Goal: Task Accomplishment & Management: Manage account settings

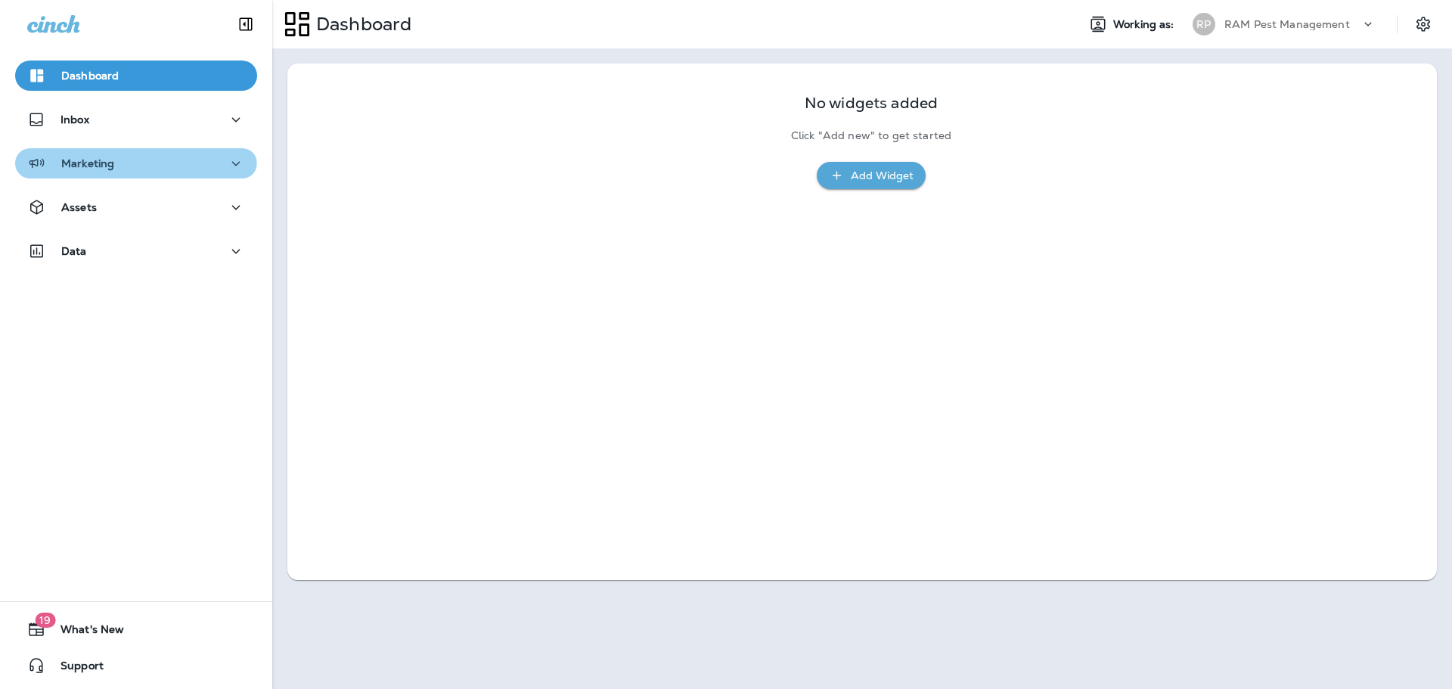
click at [135, 160] on div "Marketing" at bounding box center [136, 163] width 218 height 19
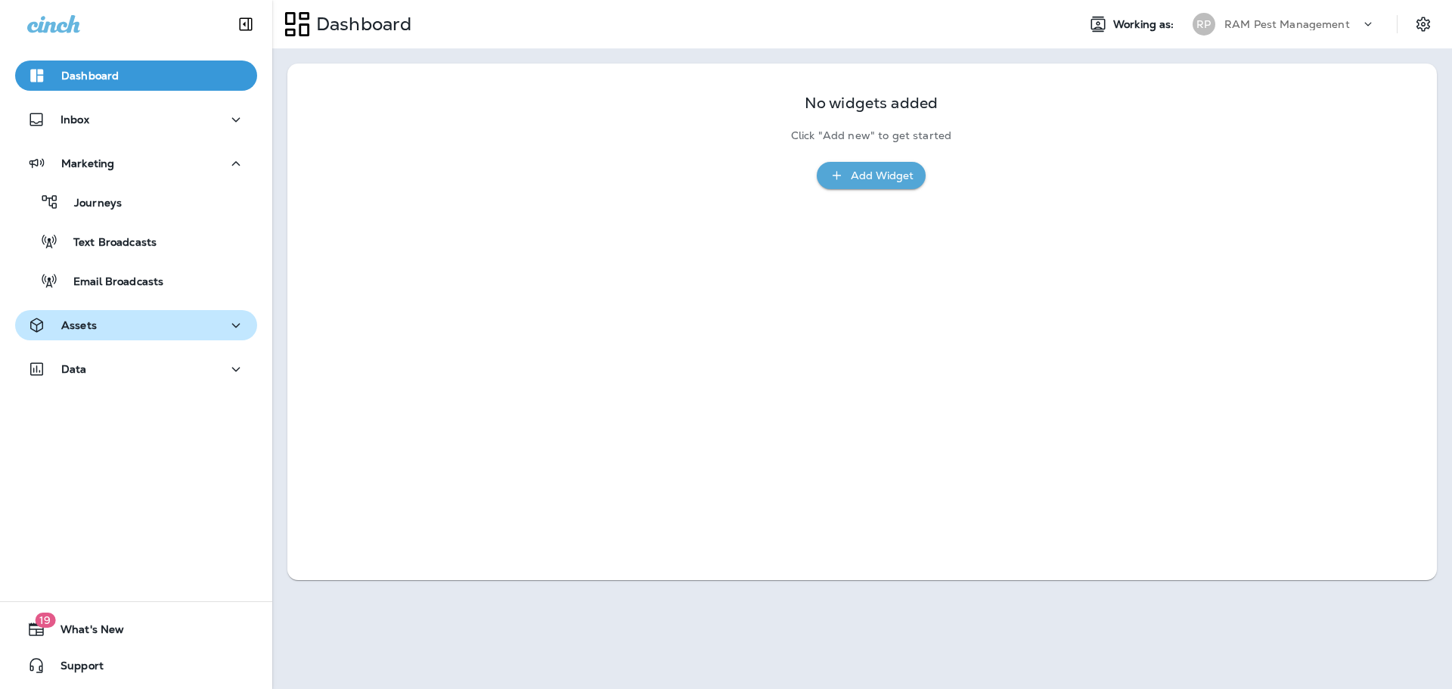
click at [105, 321] on div "Assets" at bounding box center [136, 325] width 218 height 19
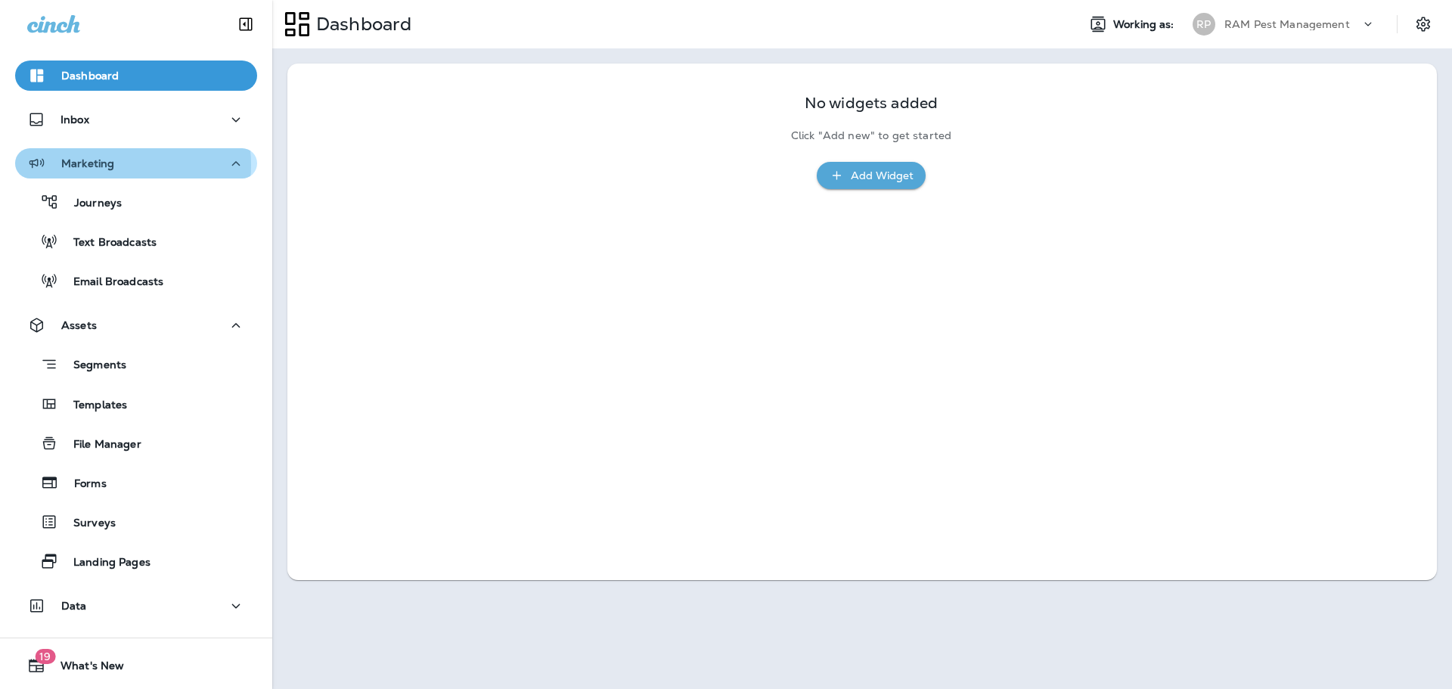
click at [110, 166] on p "Marketing" at bounding box center [87, 163] width 53 height 12
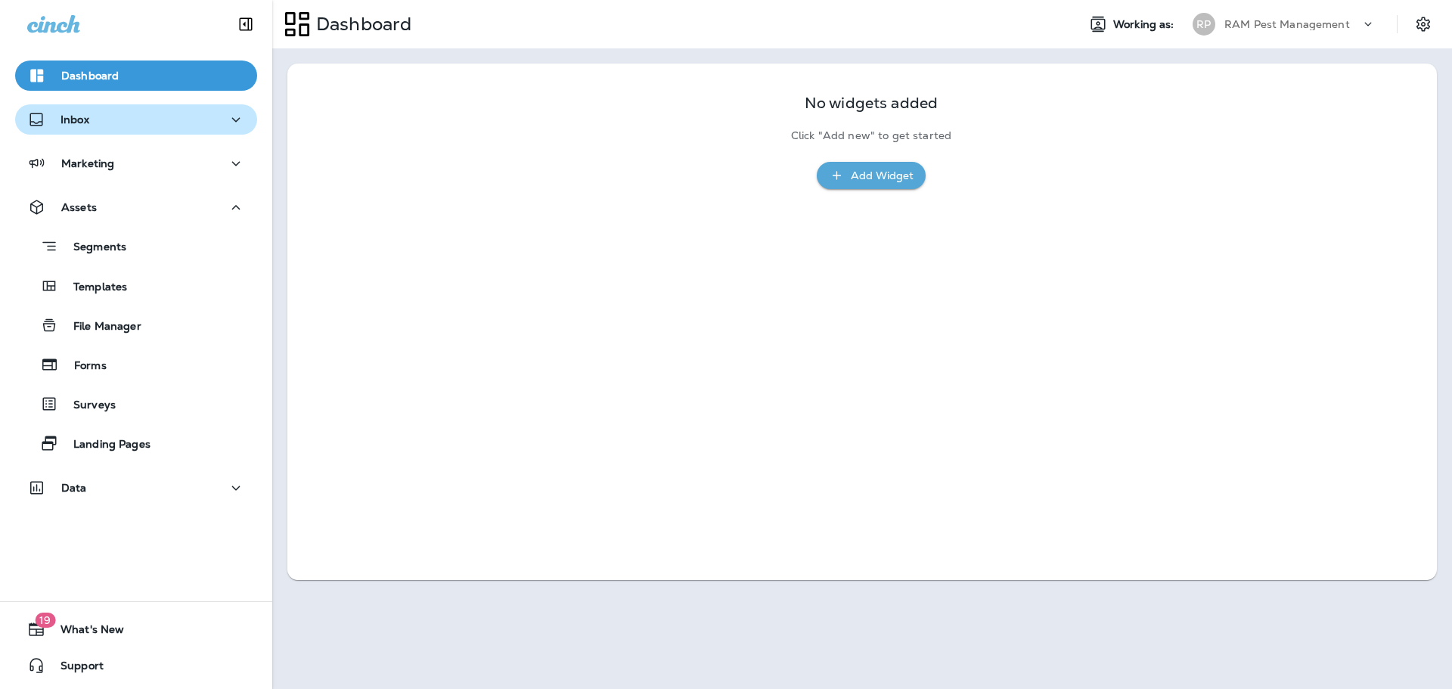
click at [96, 121] on div "Inbox" at bounding box center [136, 119] width 218 height 19
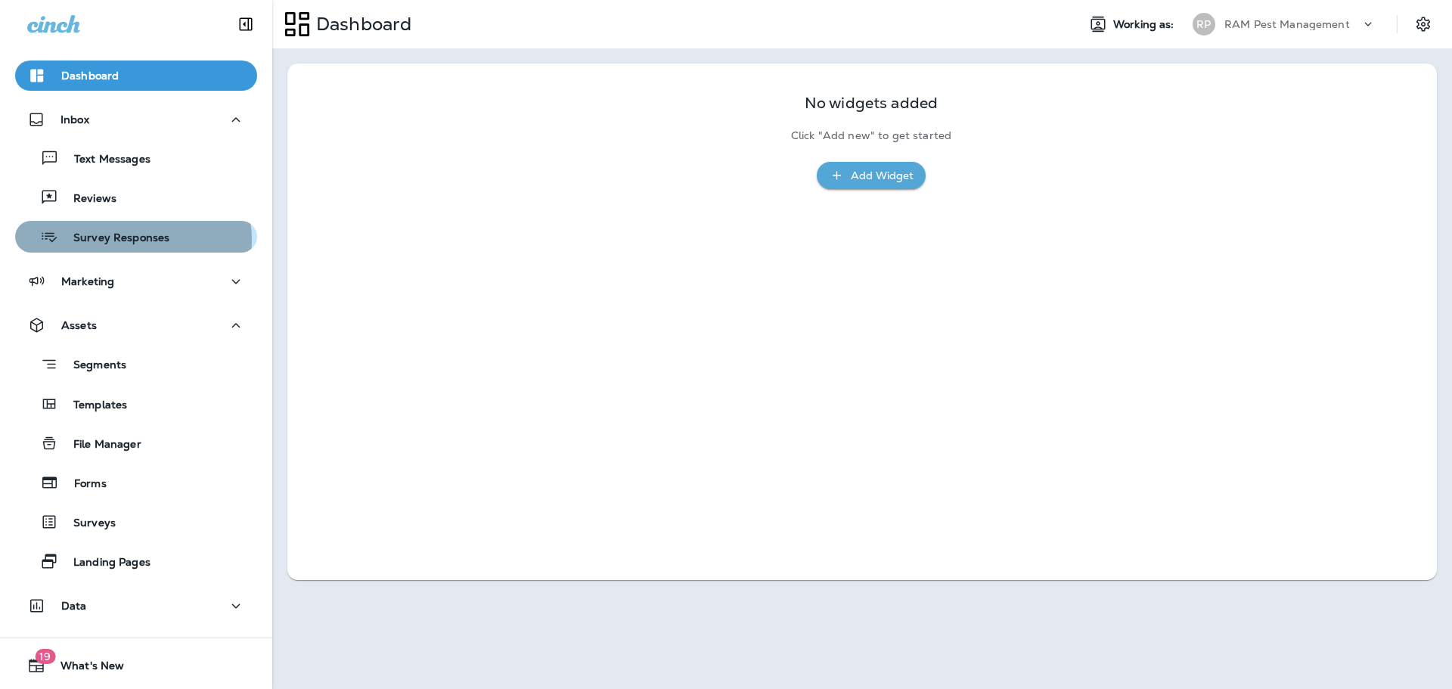
click at [129, 240] on p "Survey Responses" at bounding box center [113, 238] width 111 height 14
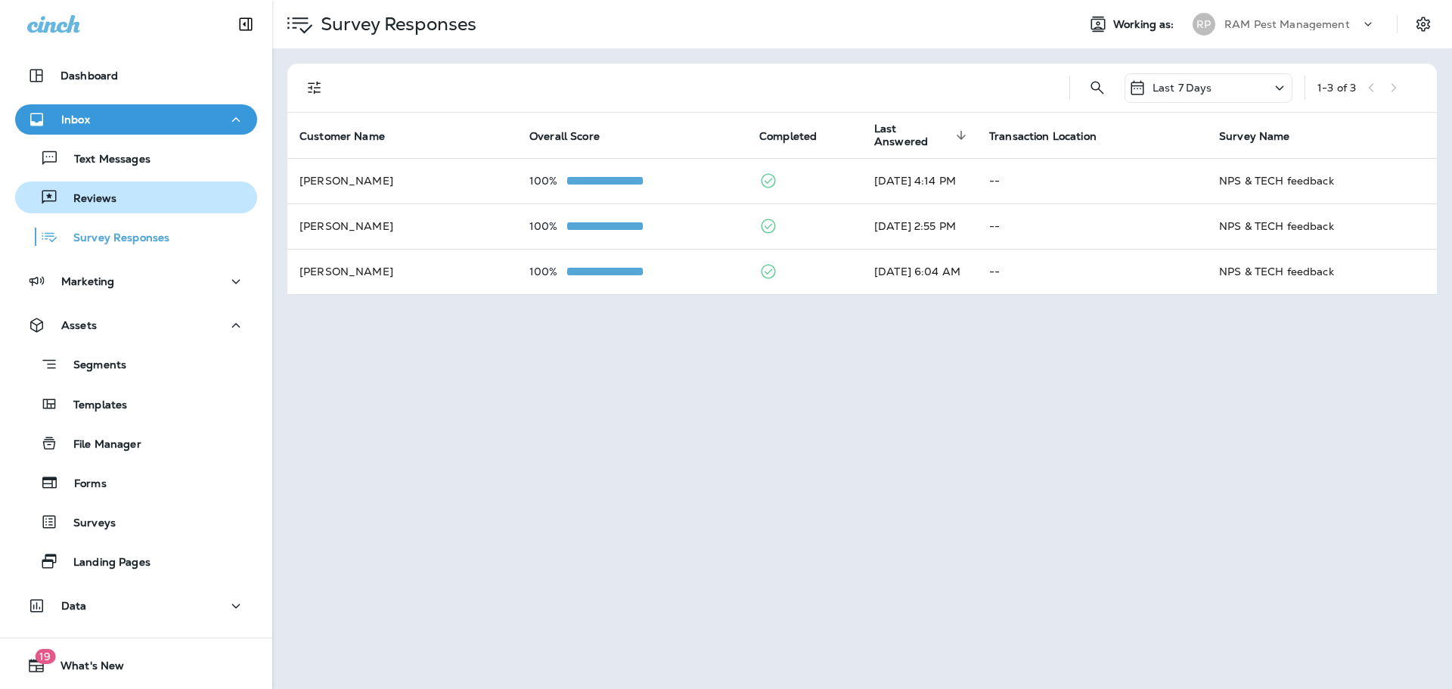
click at [173, 201] on div "Reviews" at bounding box center [136, 197] width 230 height 23
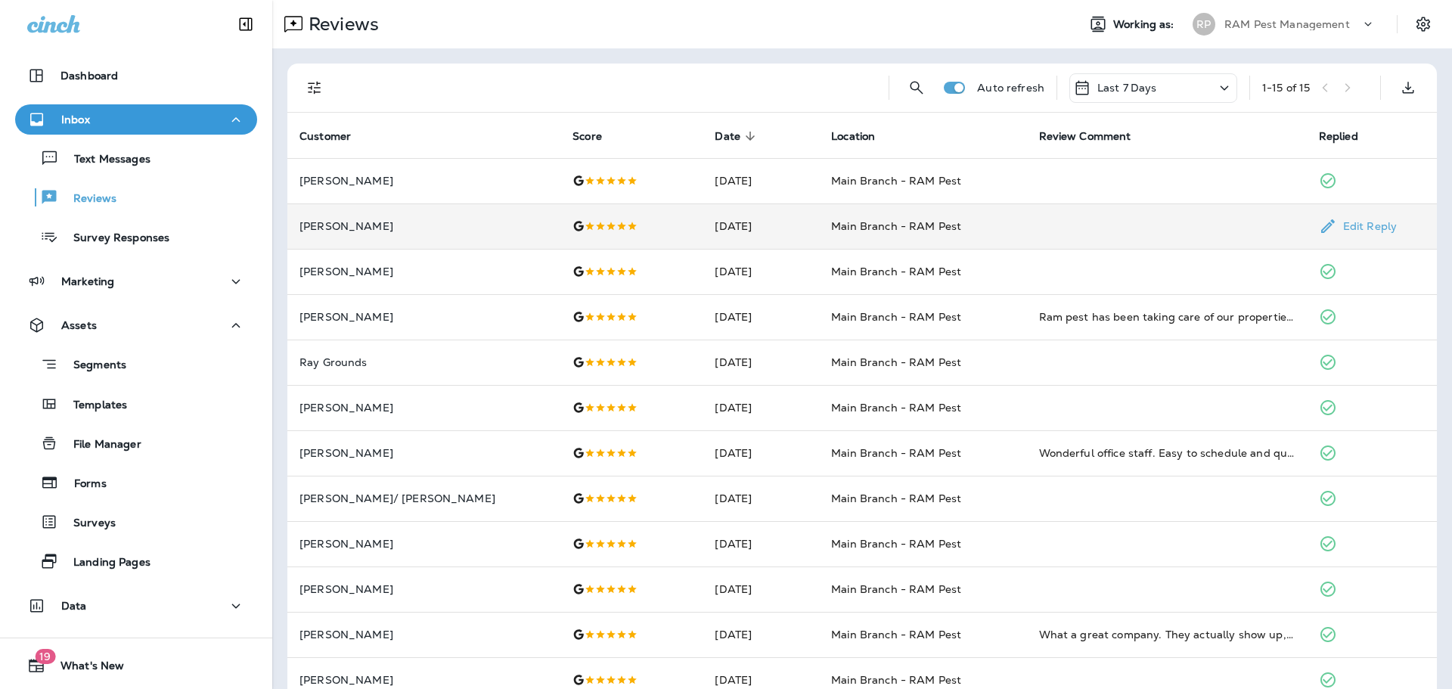
click at [703, 214] on td "[DATE]" at bounding box center [761, 225] width 116 height 45
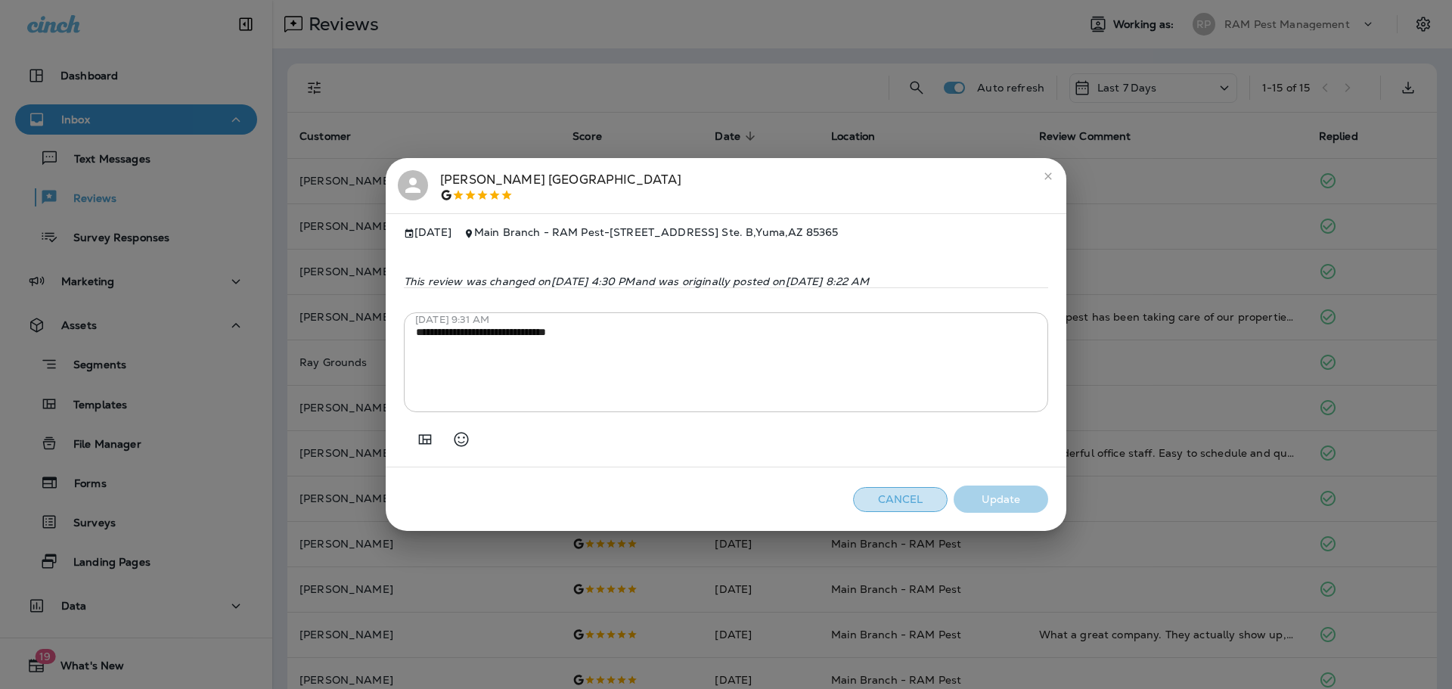
click at [886, 510] on button "Cancel" at bounding box center [900, 499] width 95 height 25
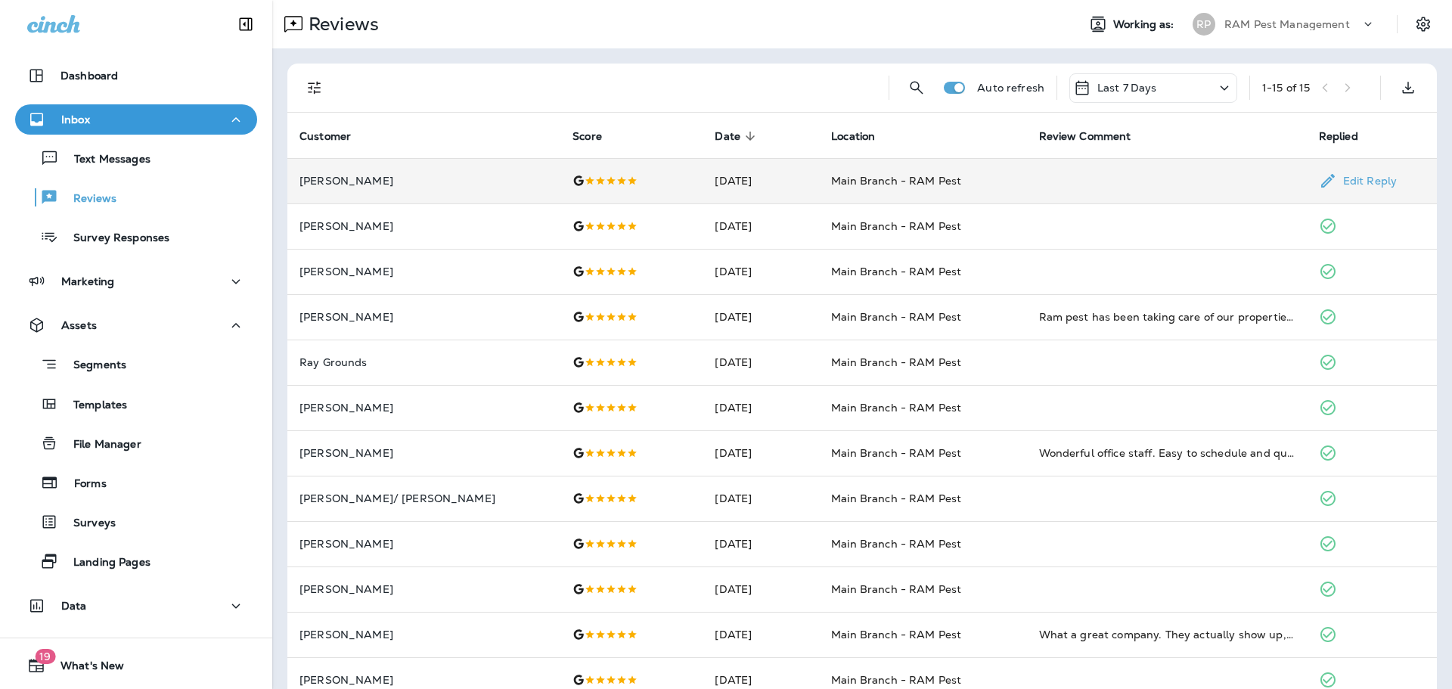
click at [626, 185] on td at bounding box center [631, 180] width 142 height 45
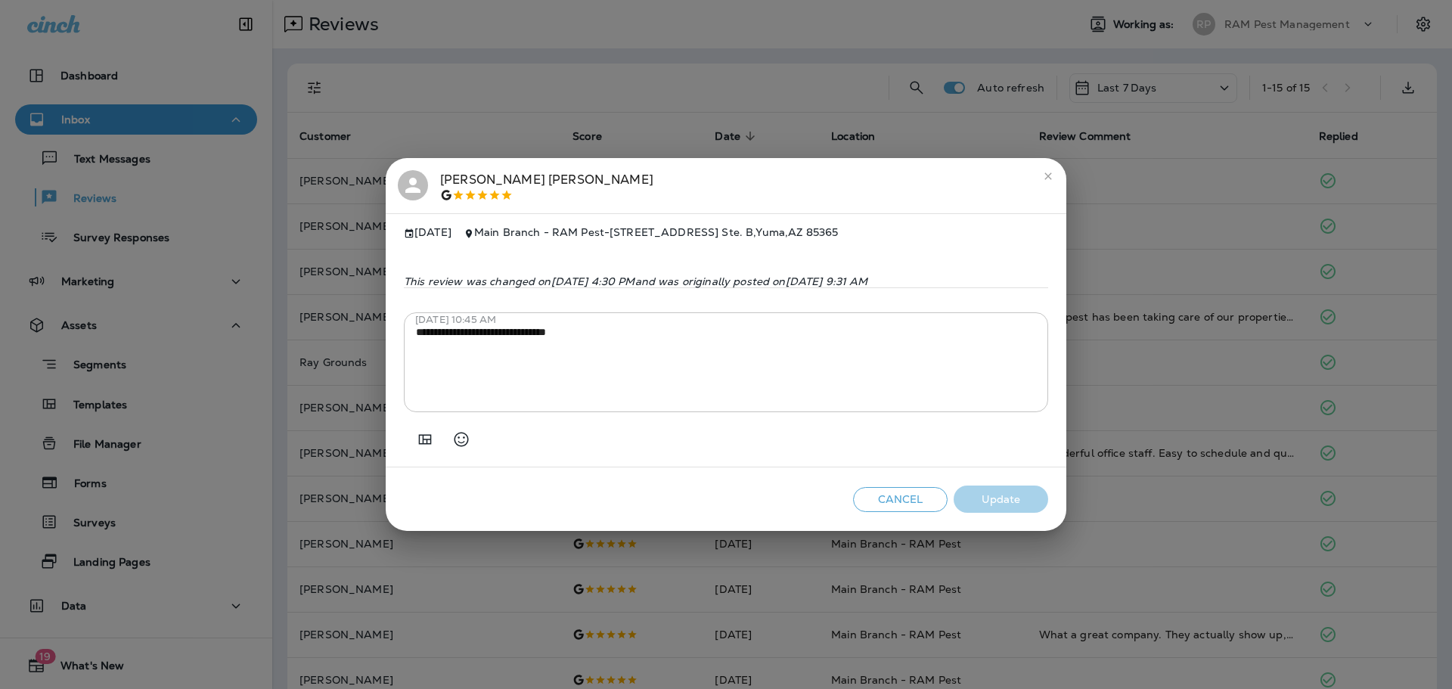
click at [905, 502] on button "Cancel" at bounding box center [900, 499] width 95 height 25
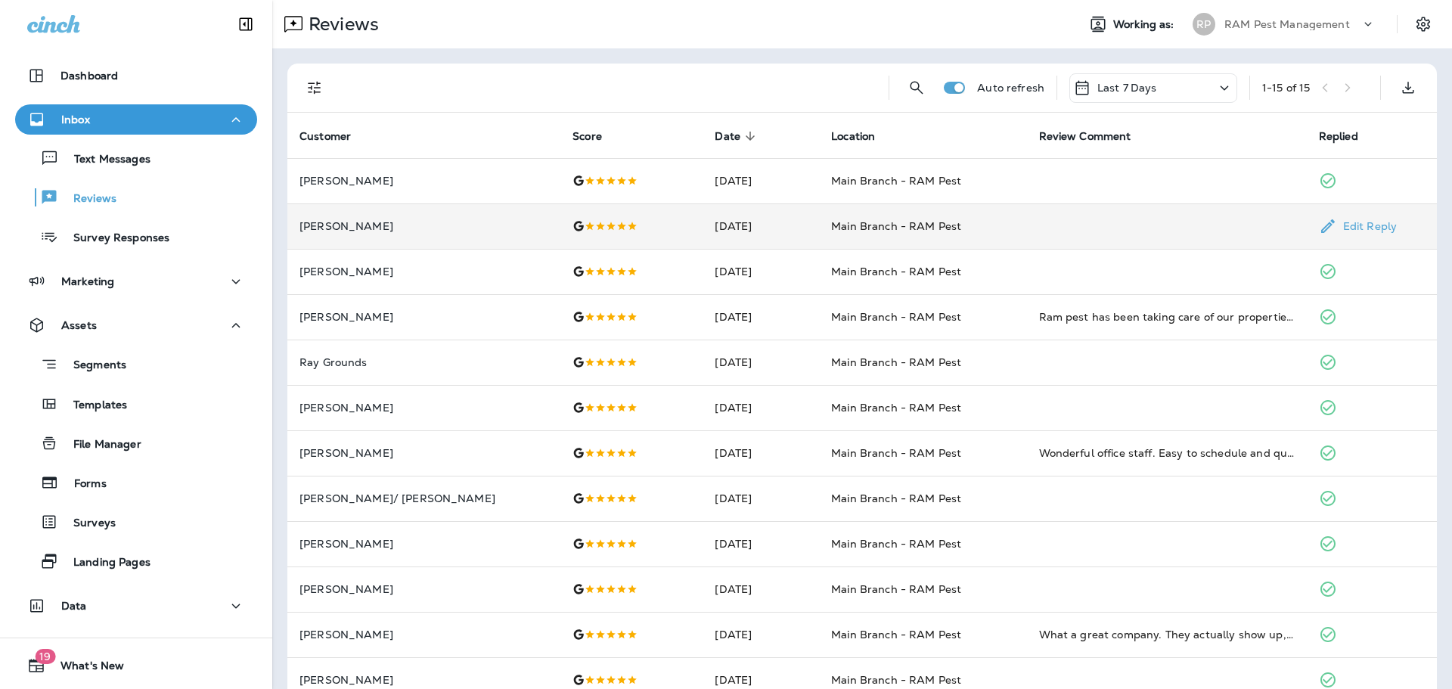
click at [401, 226] on p "[PERSON_NAME]" at bounding box center [423, 226] width 249 height 12
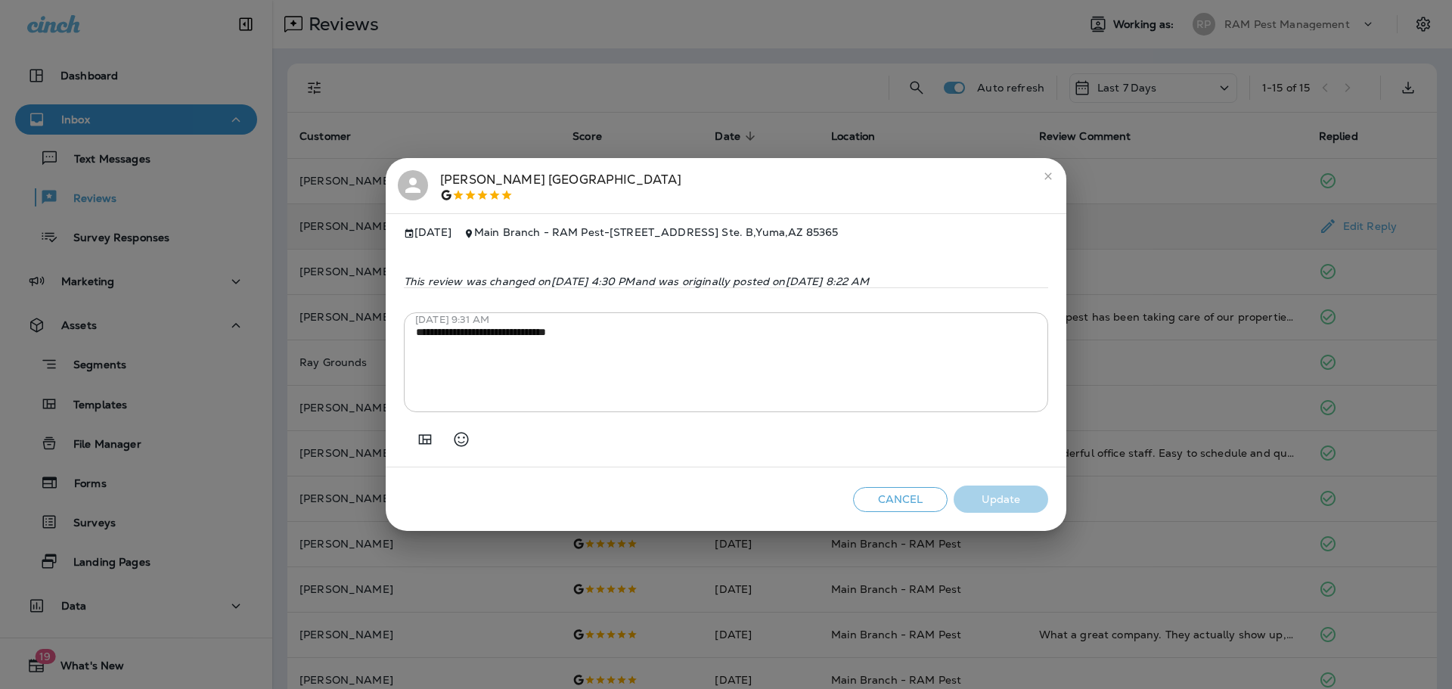
click at [878, 503] on button "Cancel" at bounding box center [900, 499] width 95 height 25
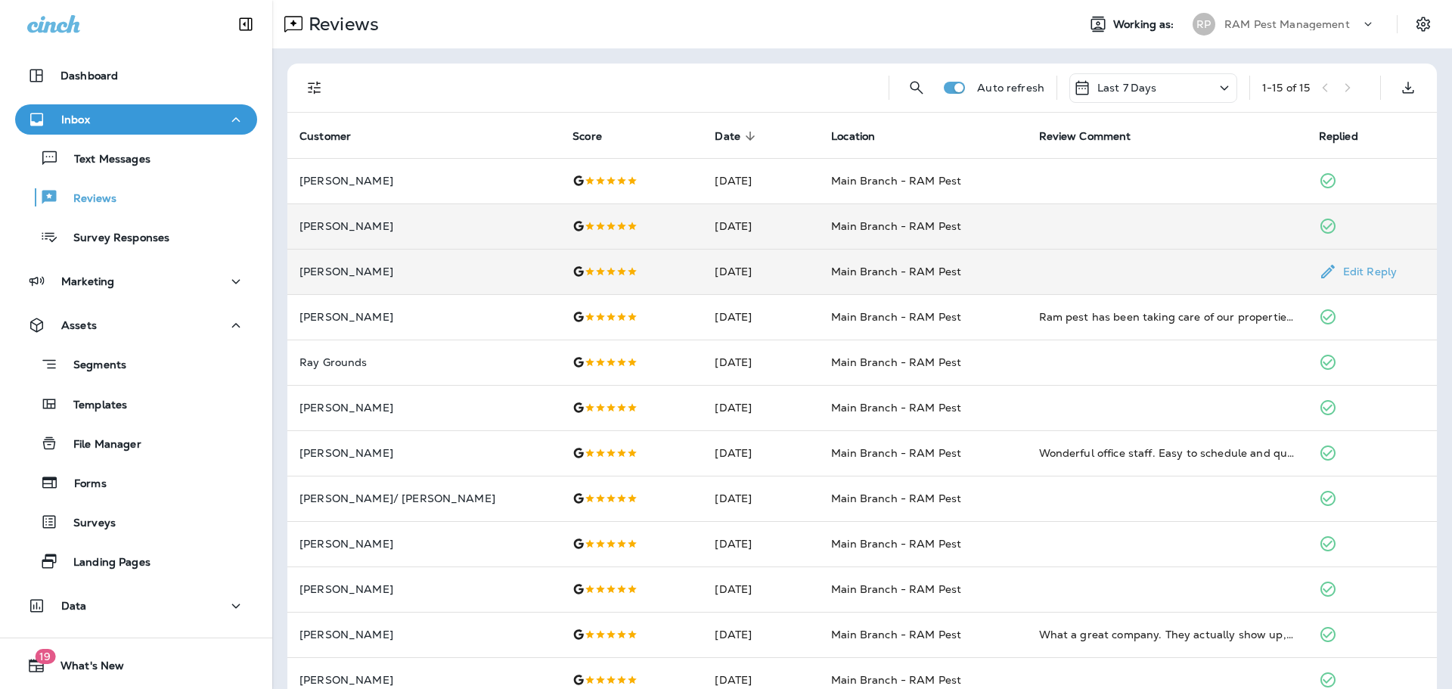
click at [775, 271] on td "[DATE]" at bounding box center [761, 271] width 116 height 45
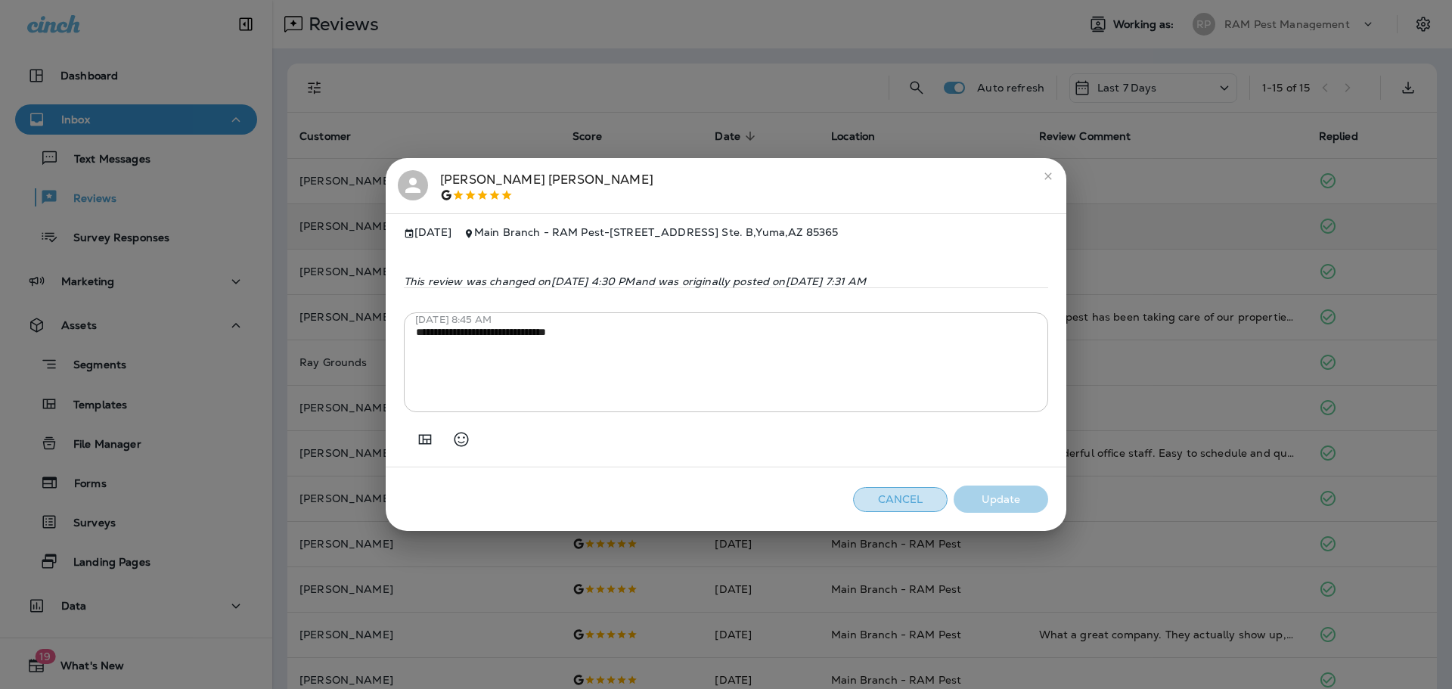
click at [878, 498] on button "Cancel" at bounding box center [900, 499] width 95 height 25
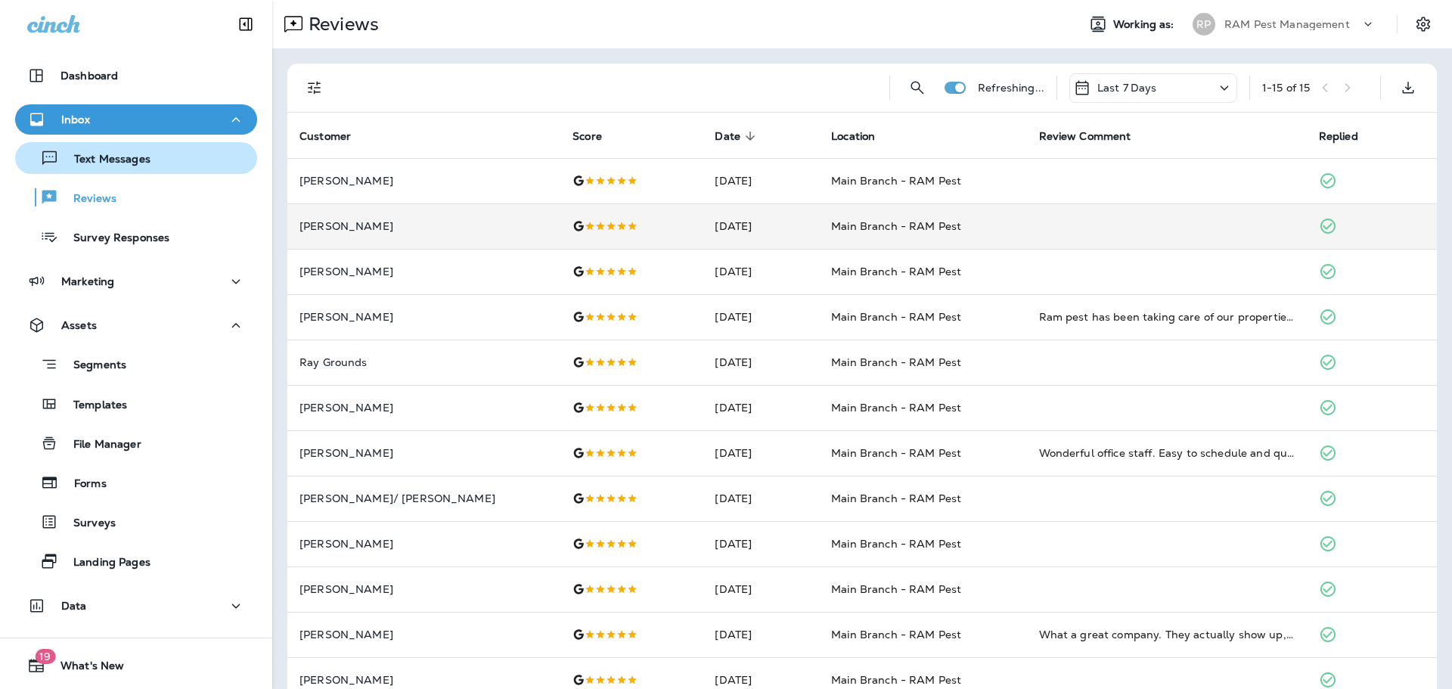
click at [116, 164] on p "Text Messages" at bounding box center [105, 160] width 92 height 14
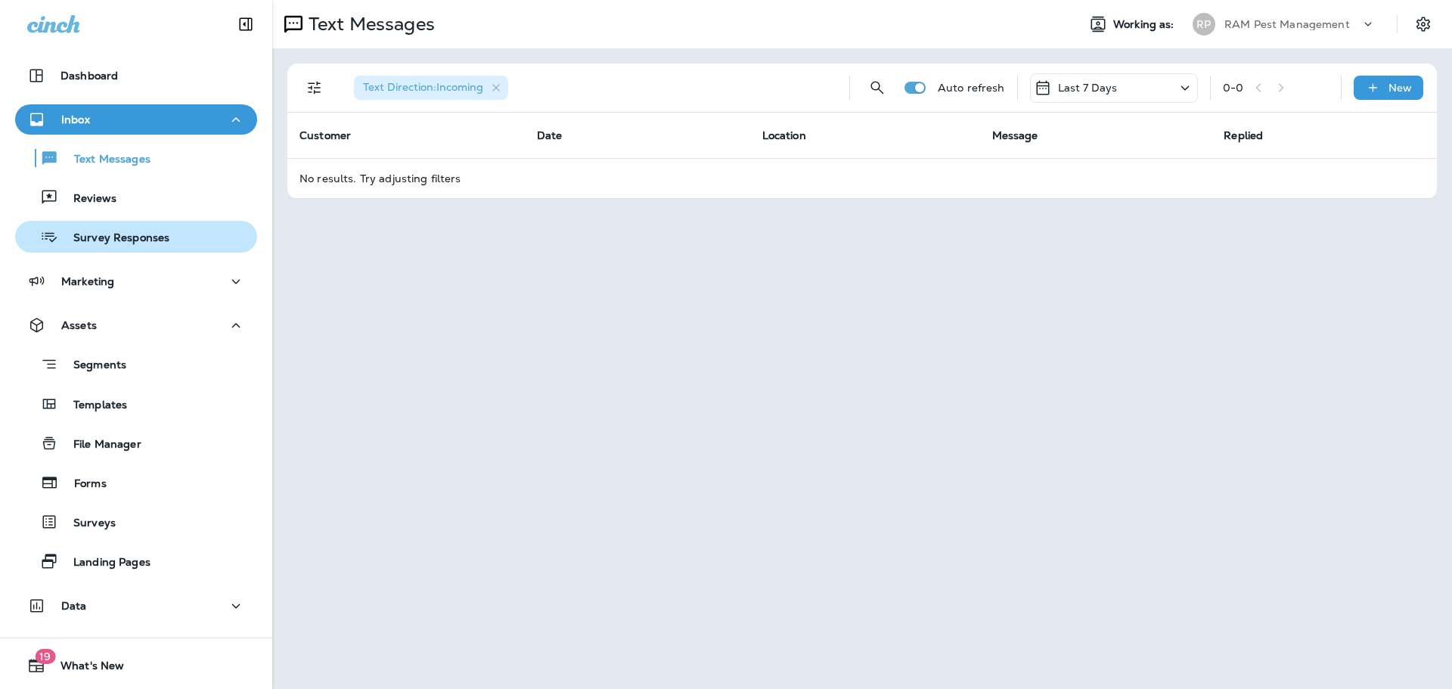
click at [157, 244] on p "Survey Responses" at bounding box center [113, 238] width 111 height 14
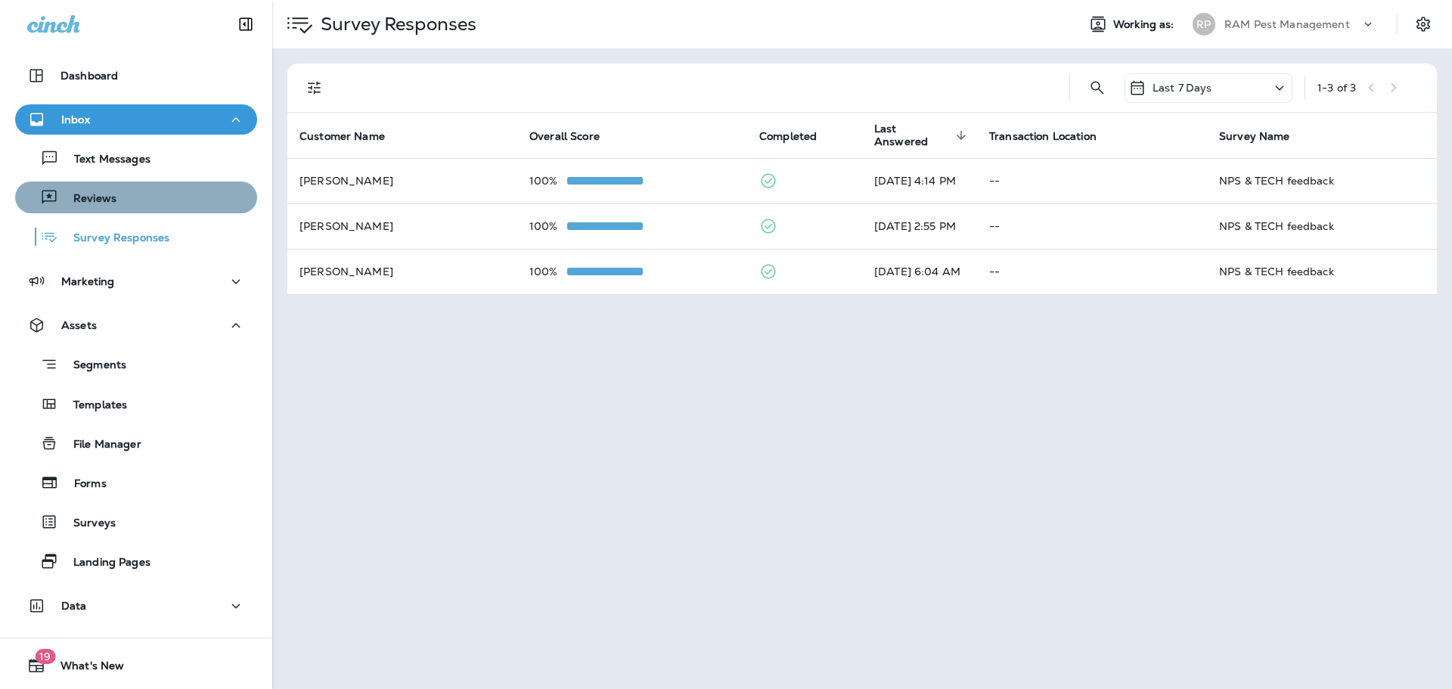
click at [160, 202] on div "Reviews" at bounding box center [136, 197] width 230 height 23
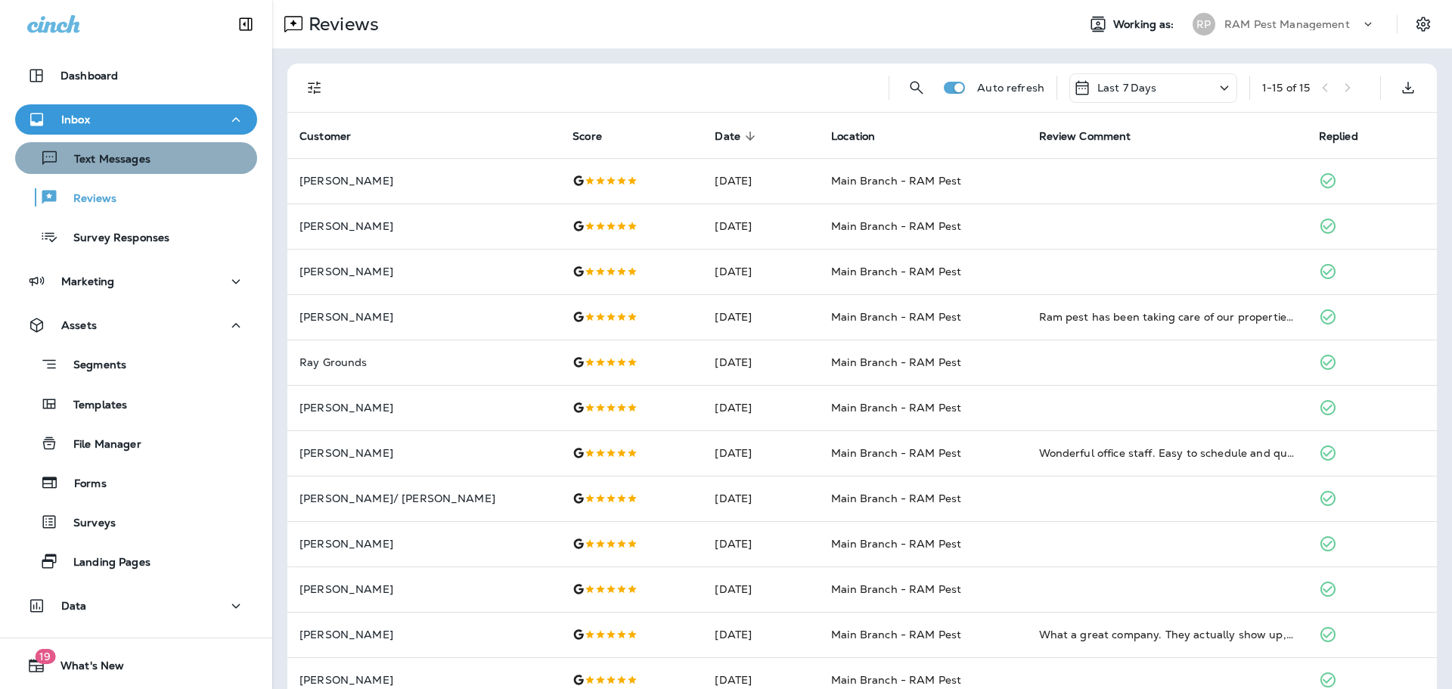
click at [163, 165] on div "Text Messages" at bounding box center [136, 158] width 230 height 23
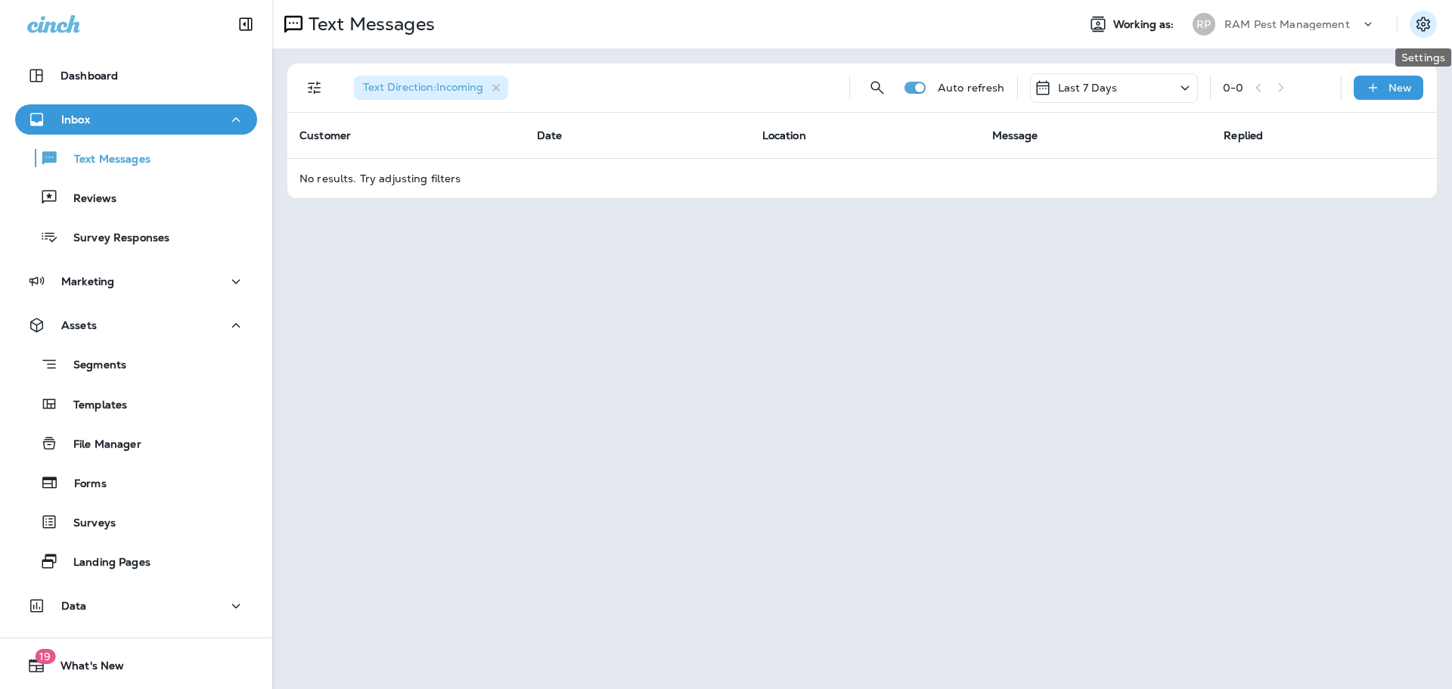
click at [1428, 18] on icon "Settings" at bounding box center [1423, 24] width 18 height 18
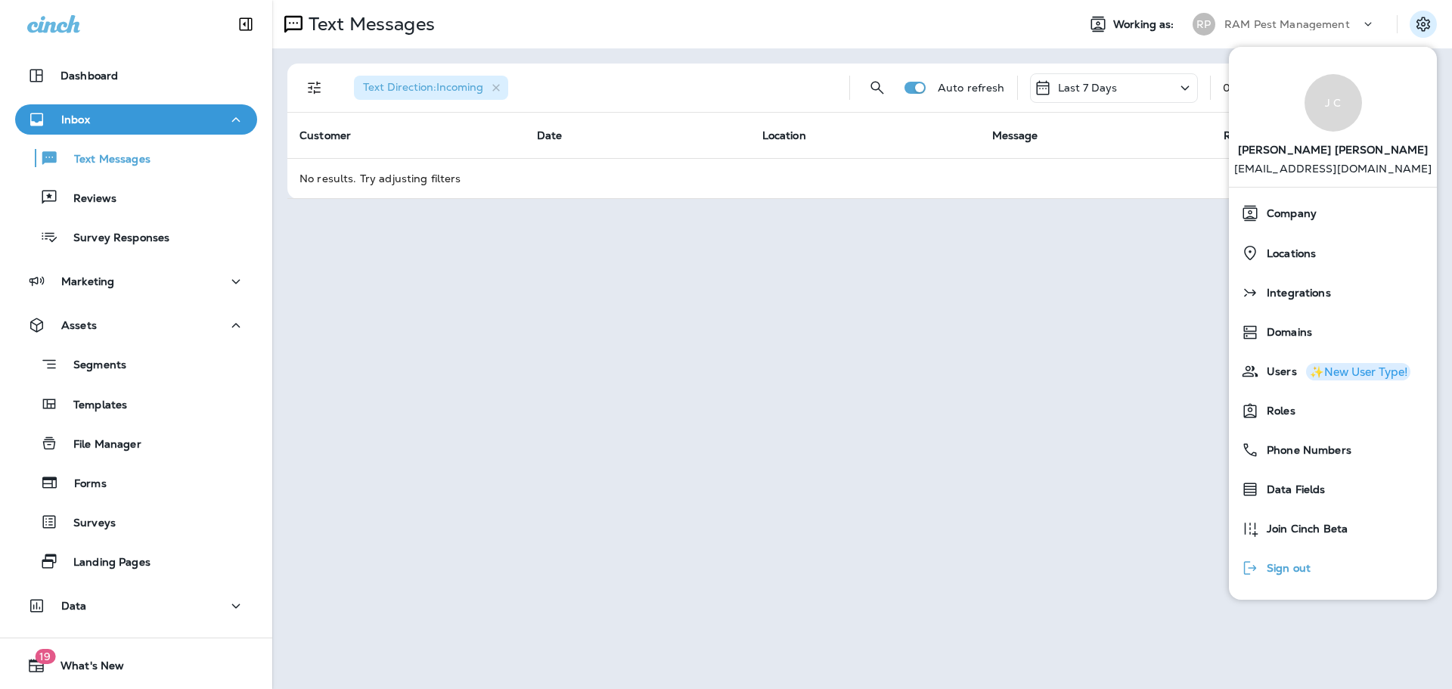
drag, startPoint x: 1321, startPoint y: 576, endPoint x: 1304, endPoint y: 559, distance: 24.6
click at [1321, 576] on button "Sign out" at bounding box center [1333, 567] width 208 height 39
